Goal: Task Accomplishment & Management: Manage account settings

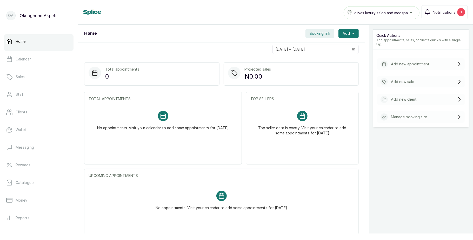
click at [410, 14] on div "olives luxury salon and medspa" at bounding box center [381, 13] width 69 height 6
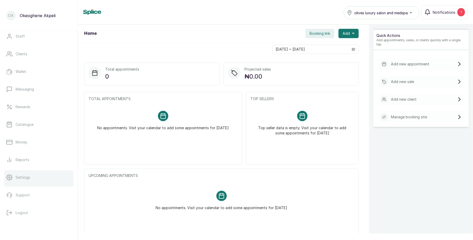
click at [36, 181] on link "Settings" at bounding box center [38, 178] width 69 height 15
